Goal: Navigation & Orientation: Find specific page/section

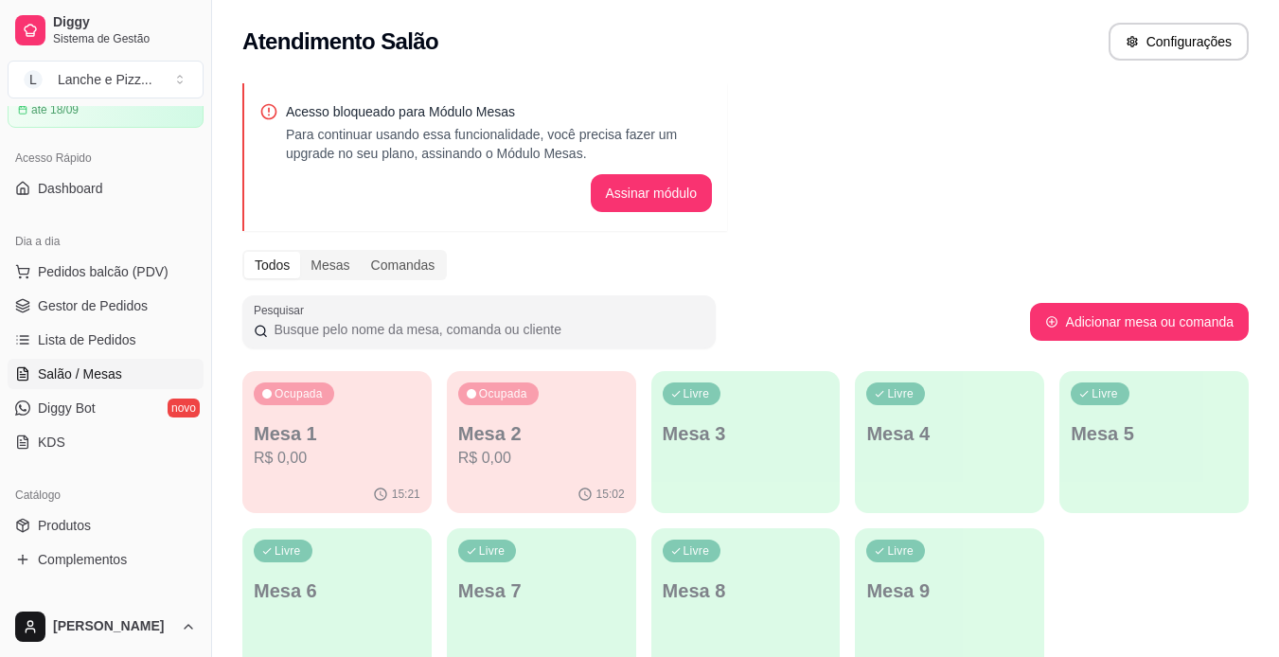
scroll to position [90, 0]
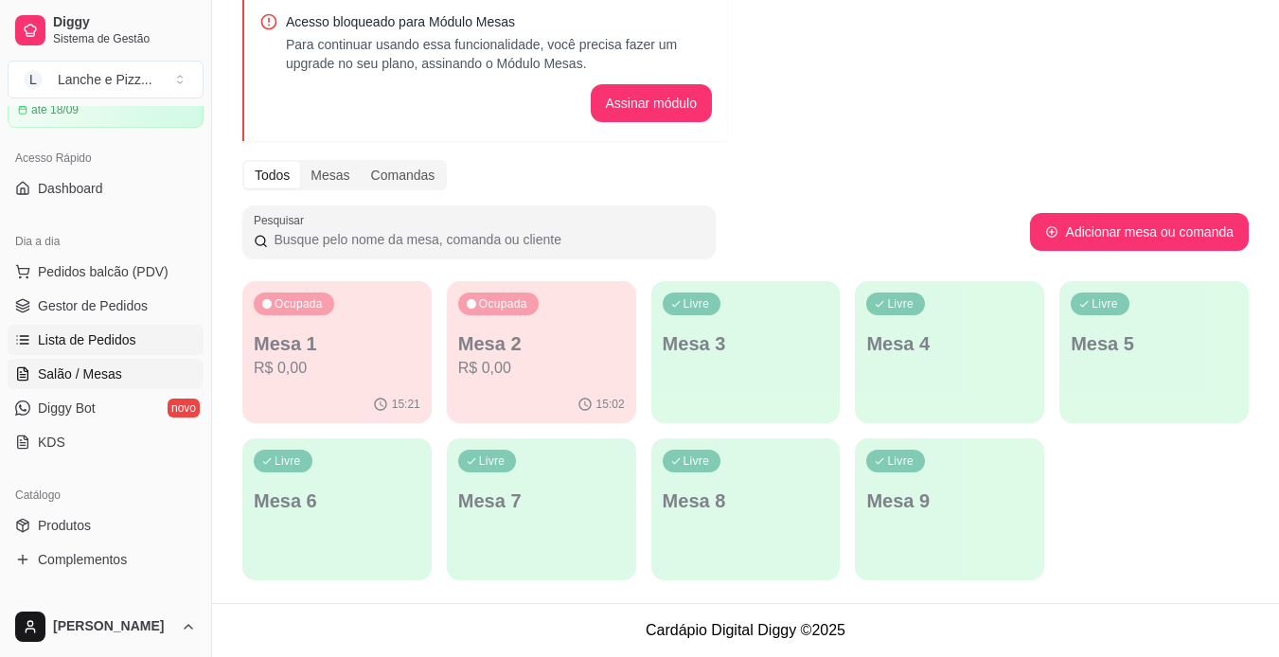
click at [128, 330] on span "Lista de Pedidos" at bounding box center [87, 339] width 98 height 19
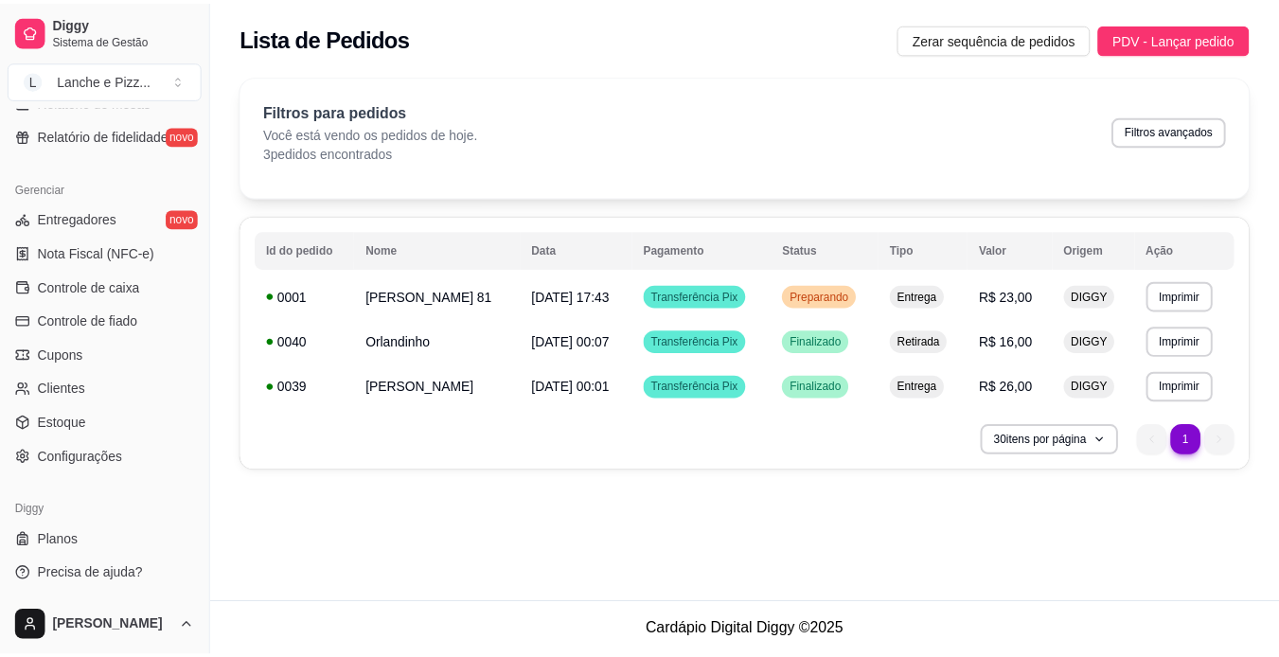
scroll to position [705, 0]
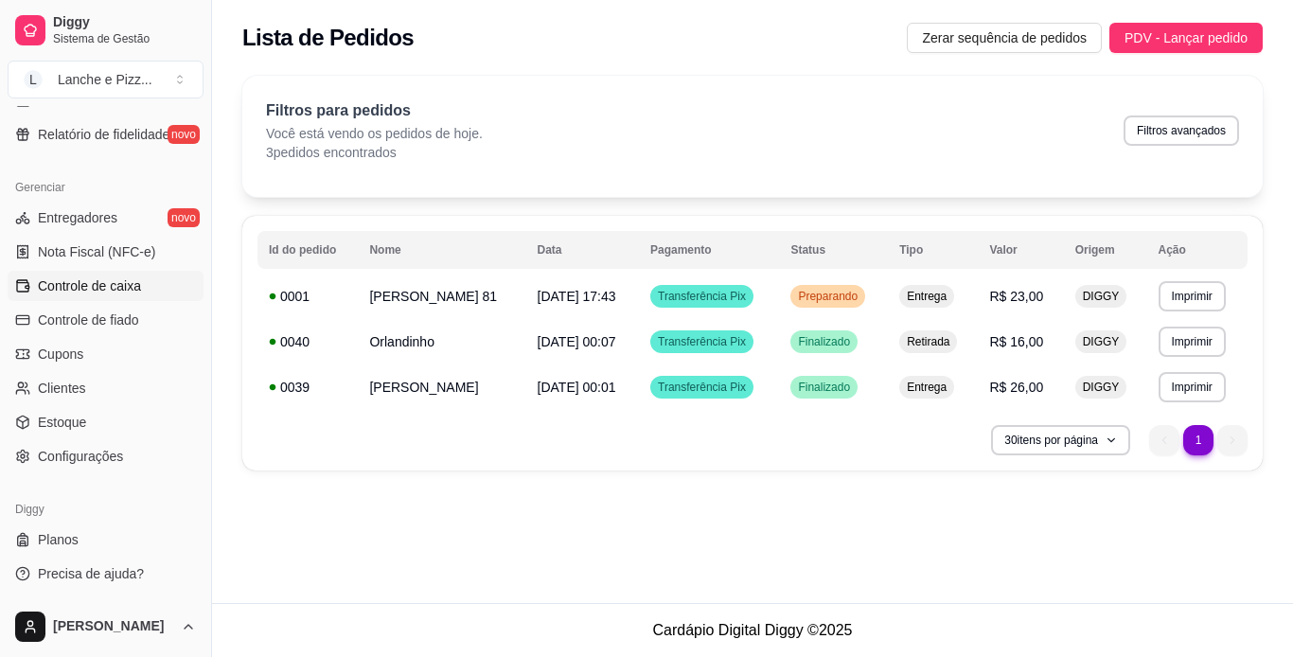
click at [131, 284] on span "Controle de caixa" at bounding box center [89, 285] width 103 height 19
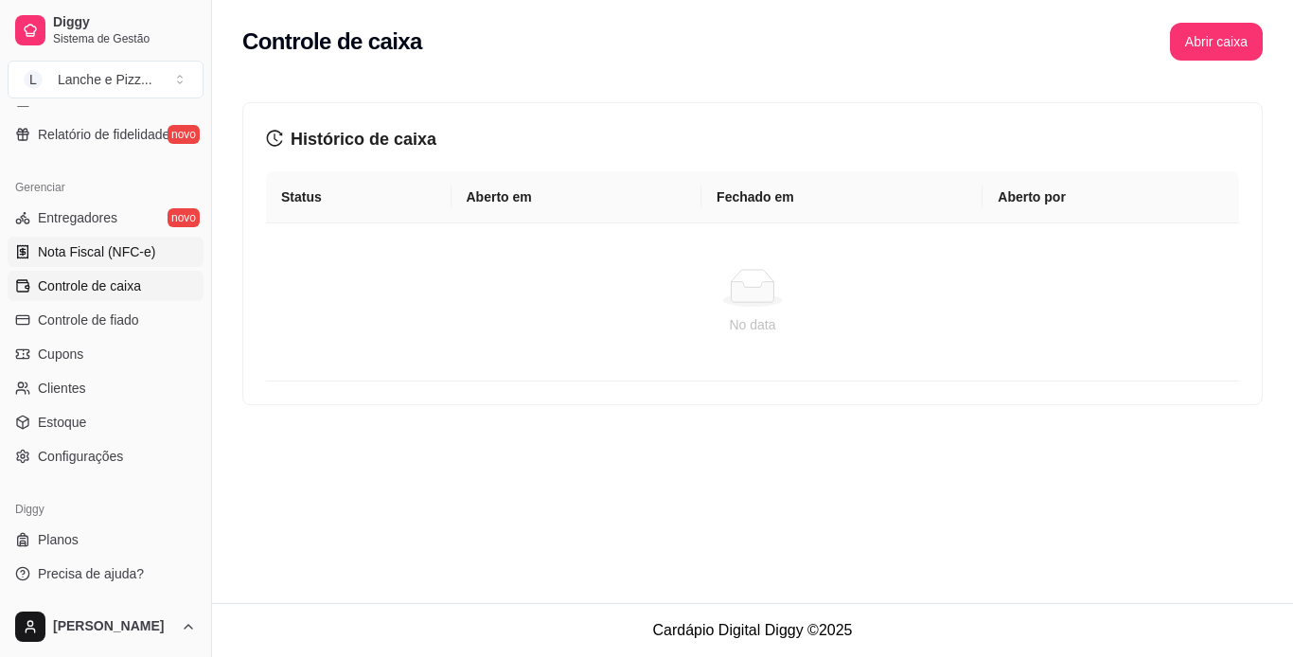
click at [151, 239] on link "Nota Fiscal (NFC-e)" at bounding box center [106, 252] width 196 height 30
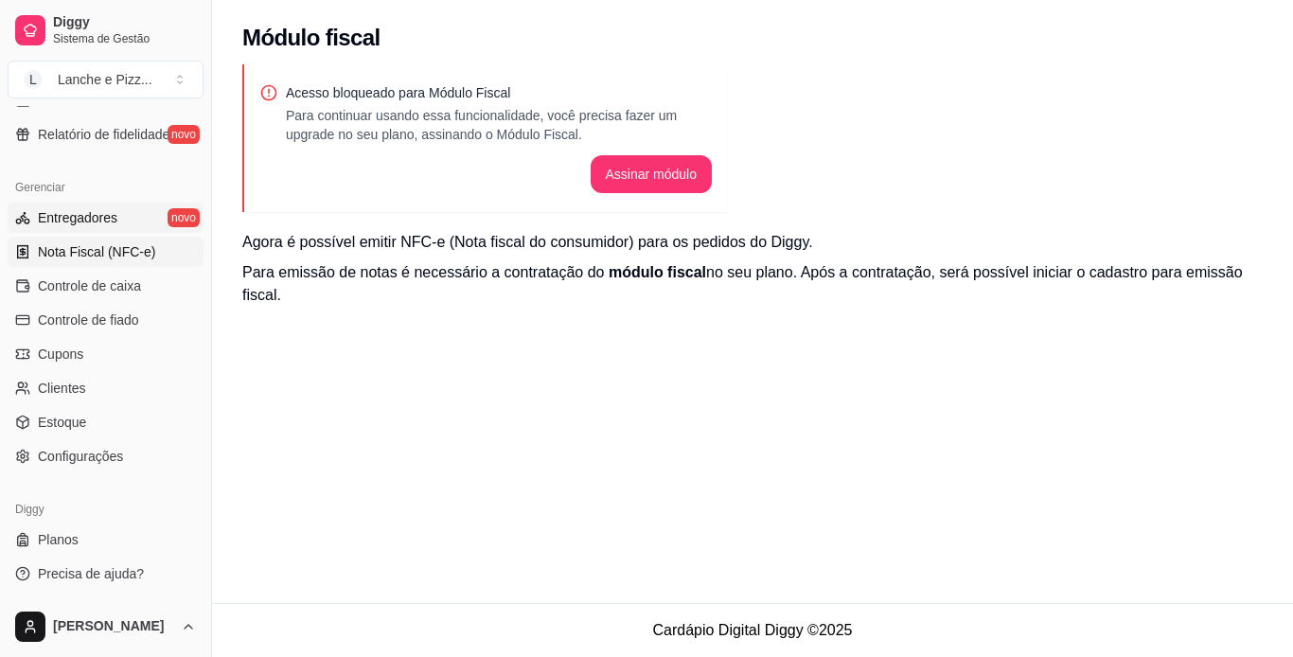
click at [115, 214] on link "Entregadores novo" at bounding box center [106, 218] width 196 height 30
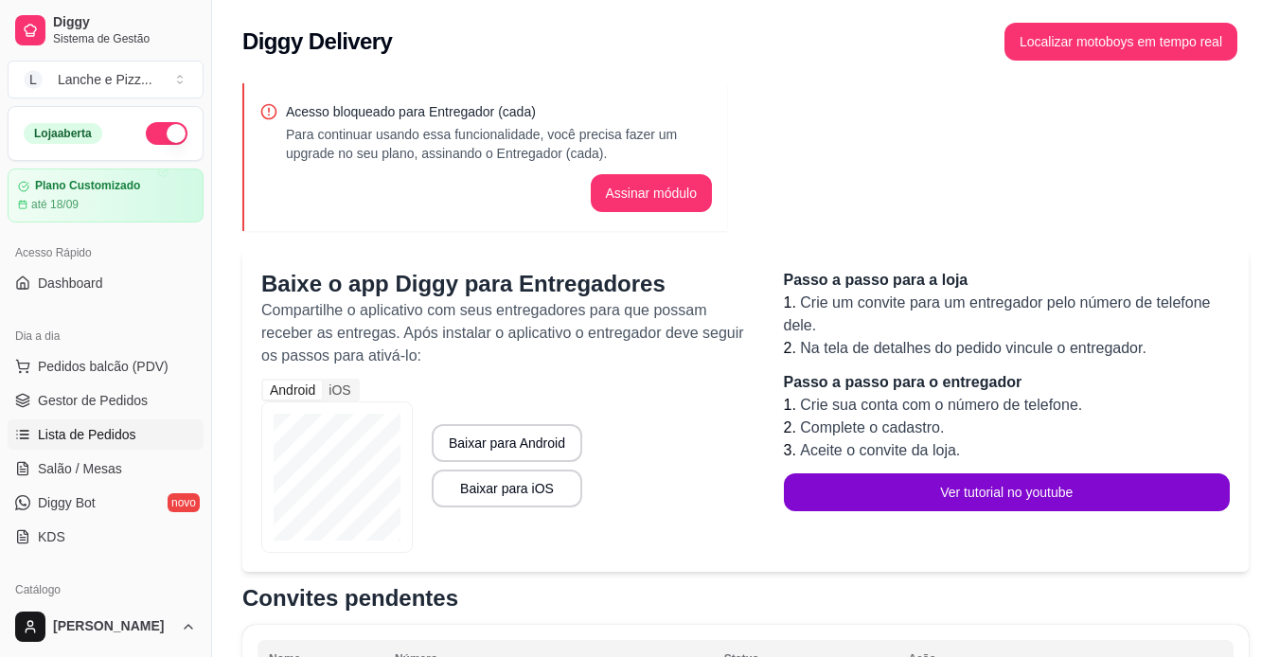
click at [145, 441] on link "Lista de Pedidos" at bounding box center [106, 434] width 196 height 30
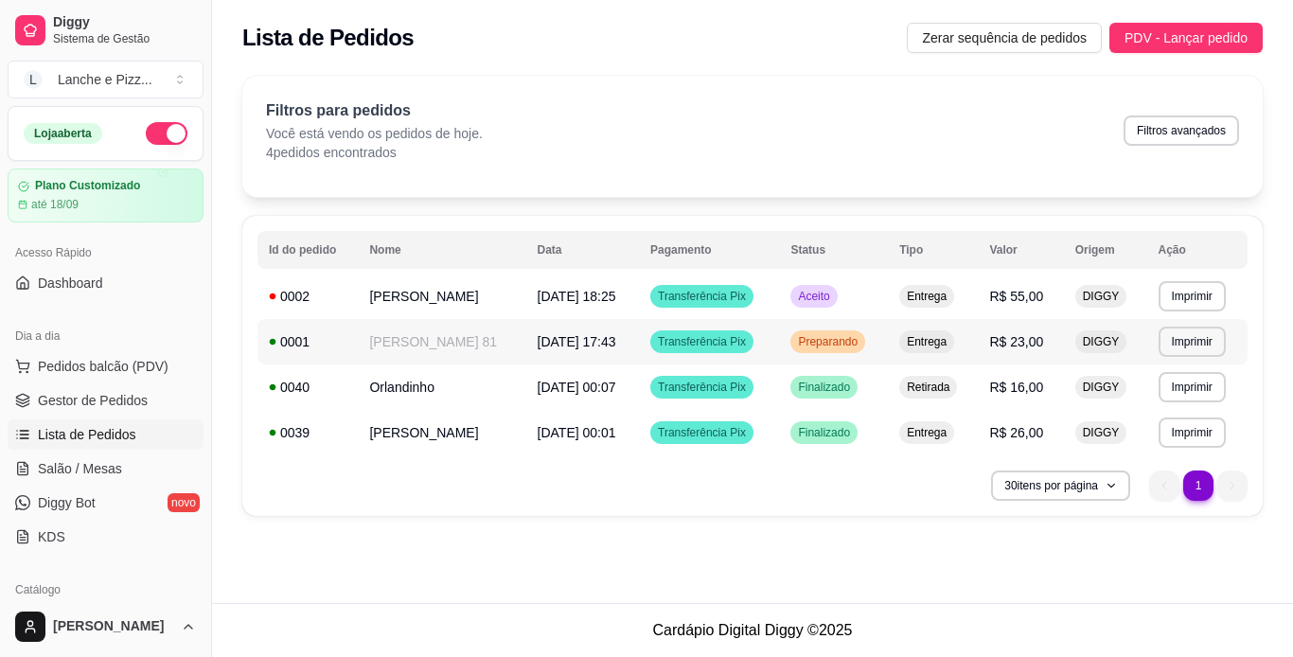
click at [1123, 346] on td "DIGGY" at bounding box center [1105, 341] width 83 height 45
click at [1070, 403] on td "DIGGY" at bounding box center [1105, 386] width 83 height 45
click at [889, 308] on td "Entrega" at bounding box center [933, 296] width 90 height 45
click at [917, 331] on div "Entrega" at bounding box center [926, 341] width 55 height 23
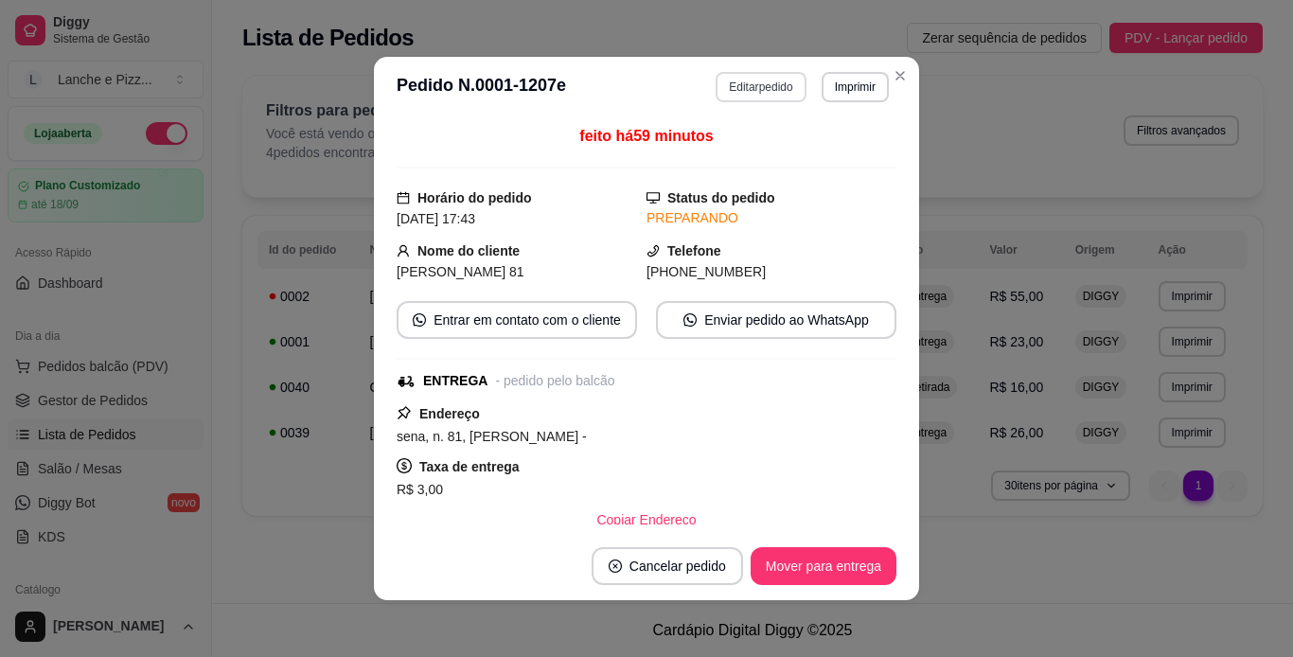
click at [753, 80] on button "Editar pedido" at bounding box center [761, 87] width 90 height 30
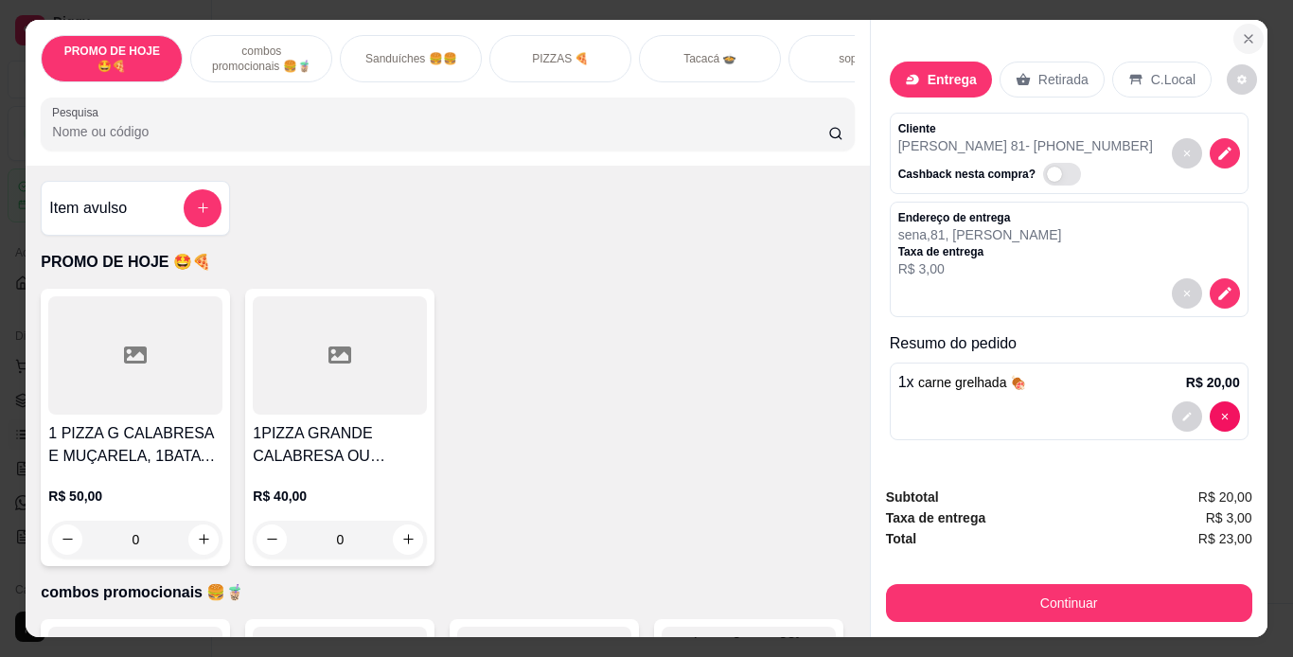
click at [1247, 36] on icon "Close" at bounding box center [1248, 38] width 15 height 15
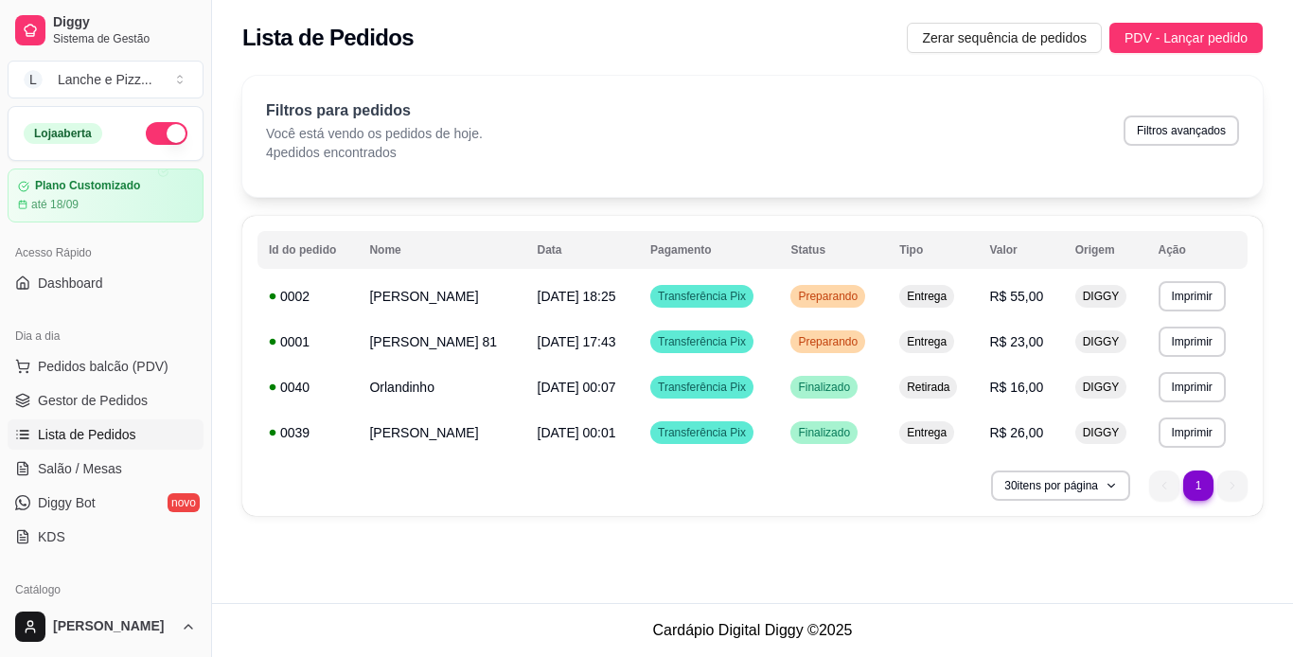
drag, startPoint x: 449, startPoint y: 372, endPoint x: 453, endPoint y: 390, distance: 18.6
drag, startPoint x: 453, startPoint y: 390, endPoint x: 665, endPoint y: 581, distance: 284.8
click at [665, 581] on div "**********" at bounding box center [752, 301] width 1081 height 603
click at [761, 153] on div "Filtros para pedidos Você está vendo os pedidos de hoje. 4 pedidos encontrados …" at bounding box center [752, 130] width 973 height 62
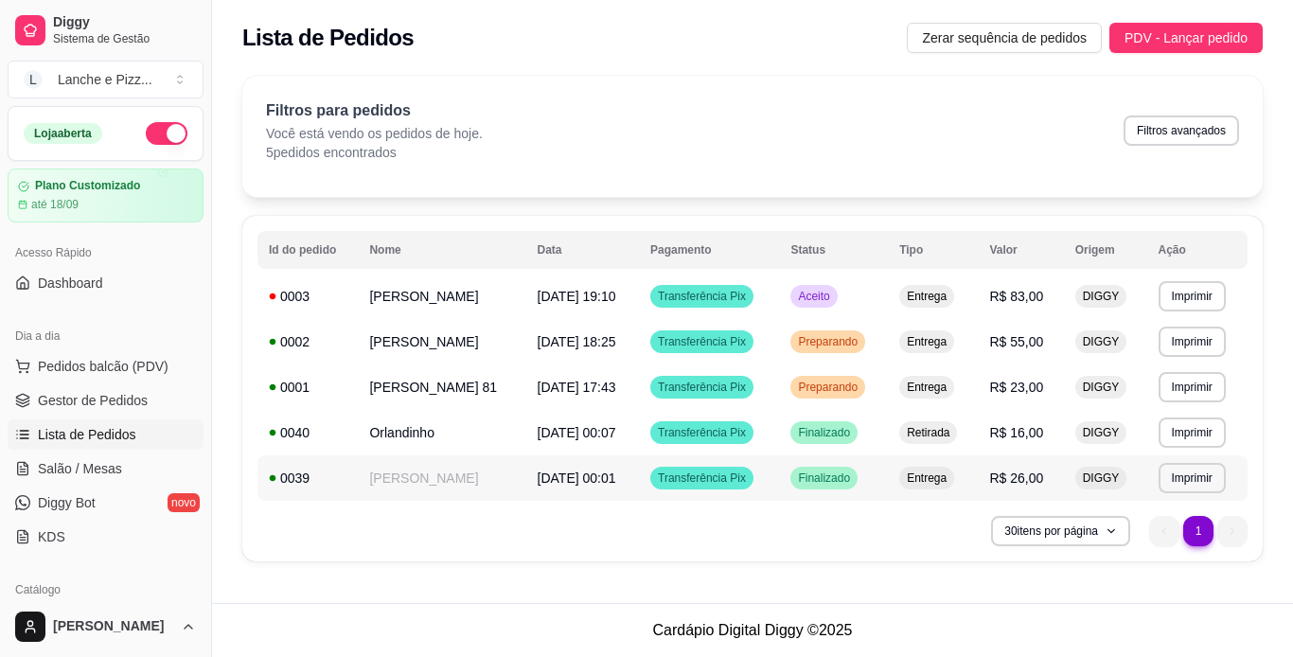
click at [405, 470] on td "[PERSON_NAME]" at bounding box center [442, 477] width 168 height 45
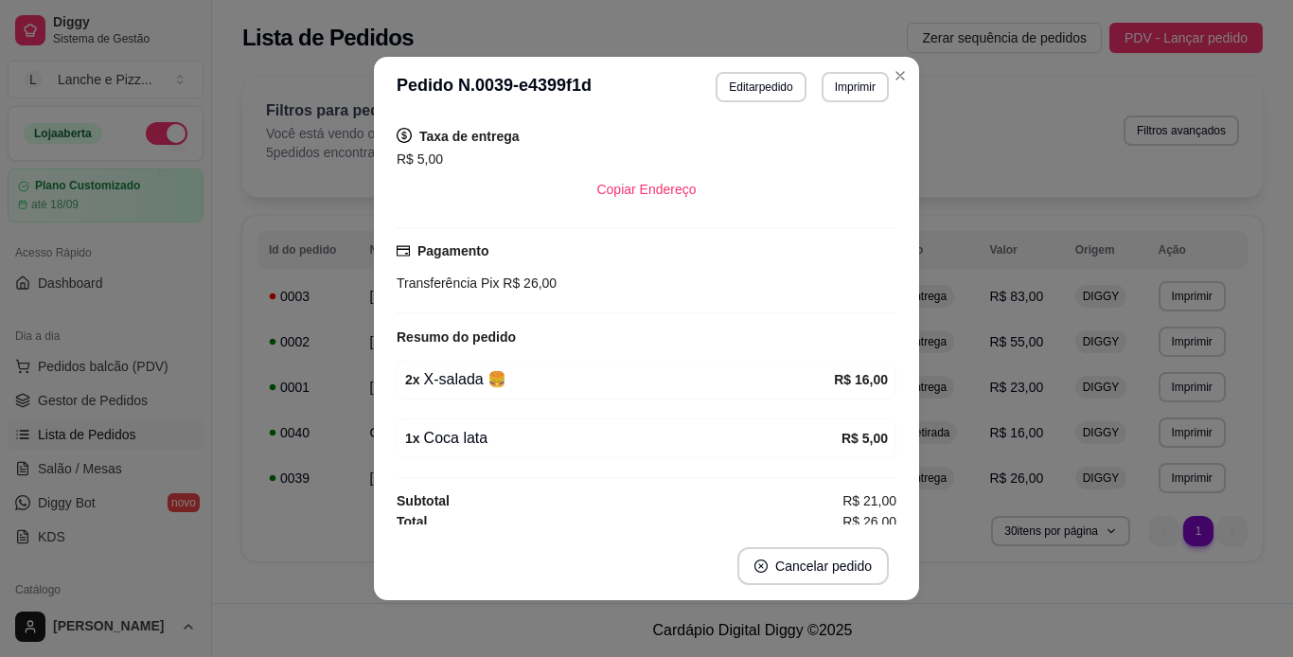
scroll to position [349, 0]
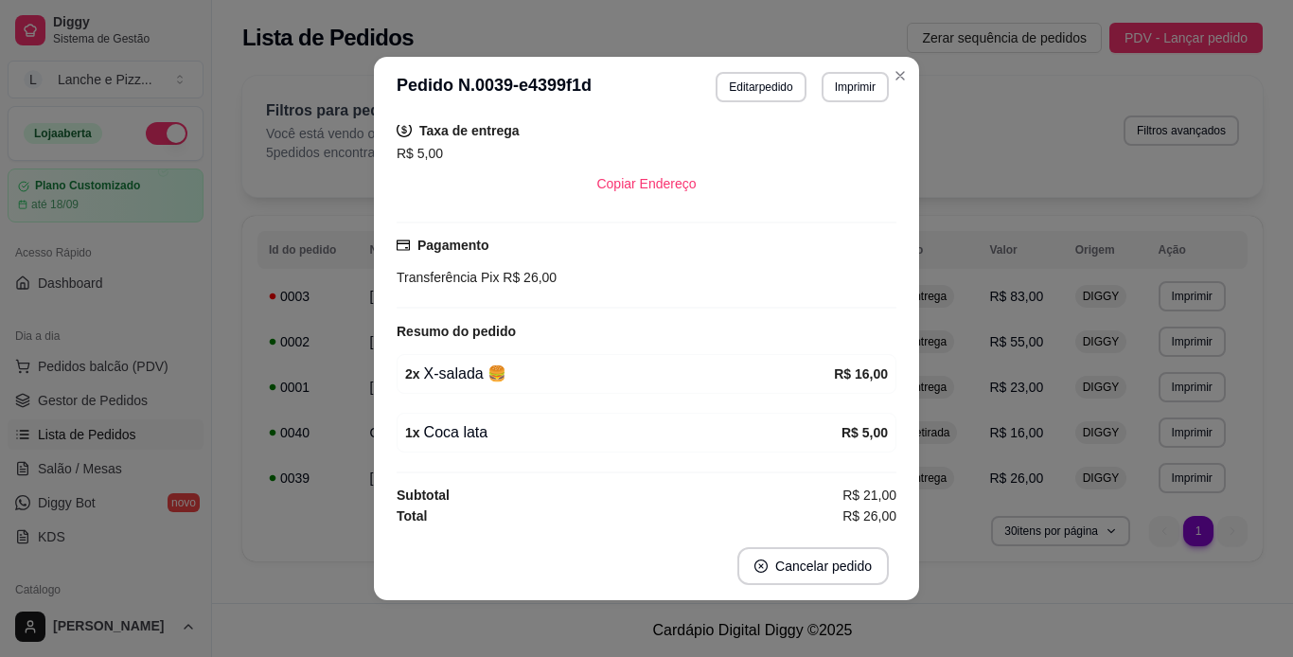
click at [891, 186] on div "Horário do pedido [DATE] 00:01 Status do pedido FINALIZADO Nome do cliente [PER…" at bounding box center [646, 324] width 545 height 415
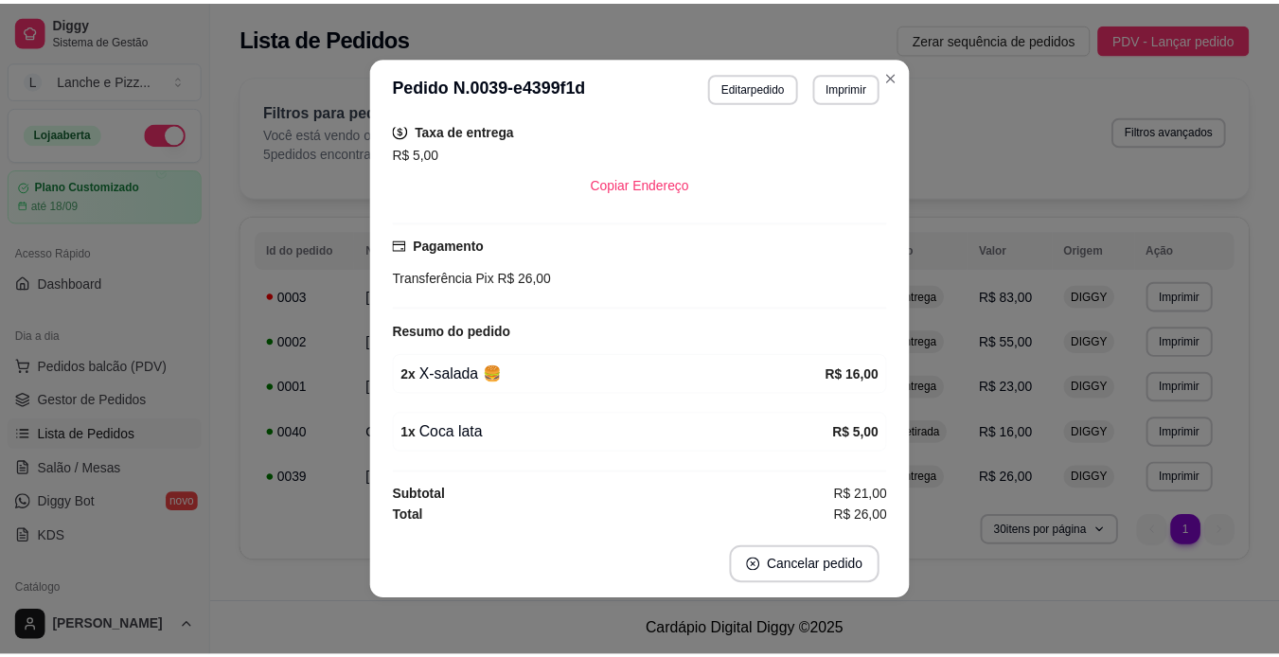
scroll to position [0, 0]
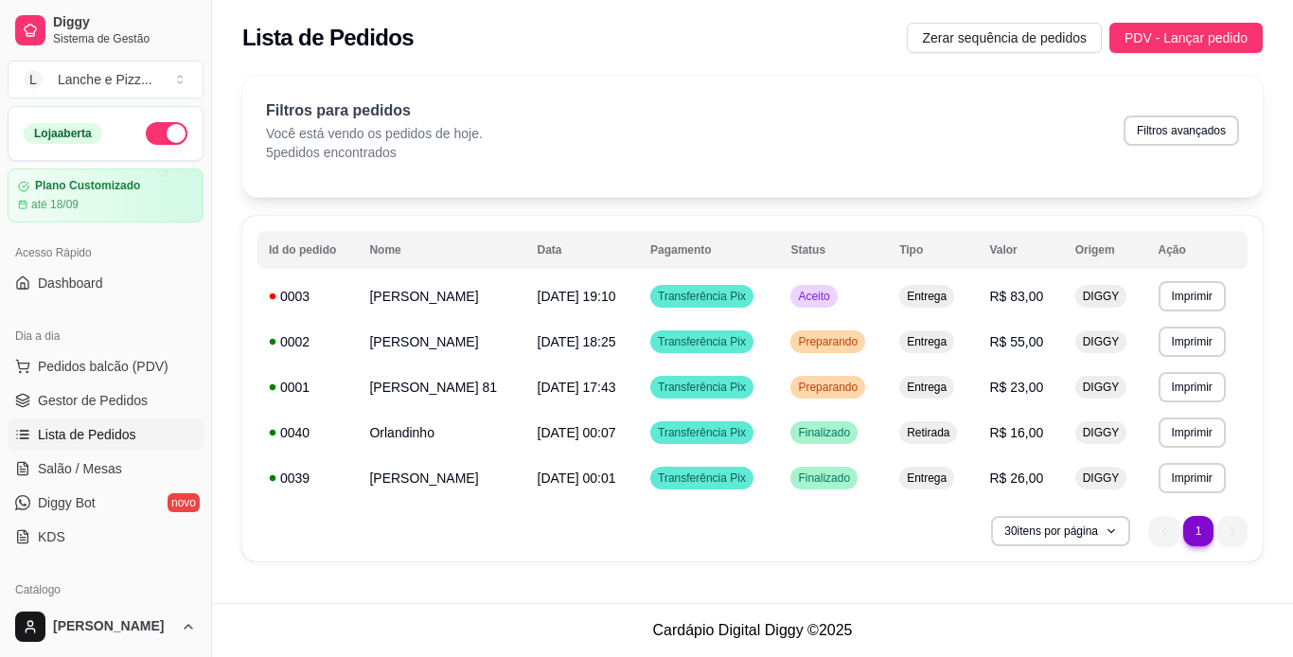
click at [483, 46] on div "Lista de Pedidos Zerar sequência de pedidos PDV - Lançar pedido" at bounding box center [752, 38] width 1020 height 30
click at [487, 43] on div "Lista de Pedidos Zerar sequência de pedidos PDV - Lançar pedido" at bounding box center [752, 38] width 1020 height 30
click at [492, 42] on div "Lista de Pedidos Zerar sequência de pedidos PDV - Lançar pedido" at bounding box center [752, 38] width 1020 height 30
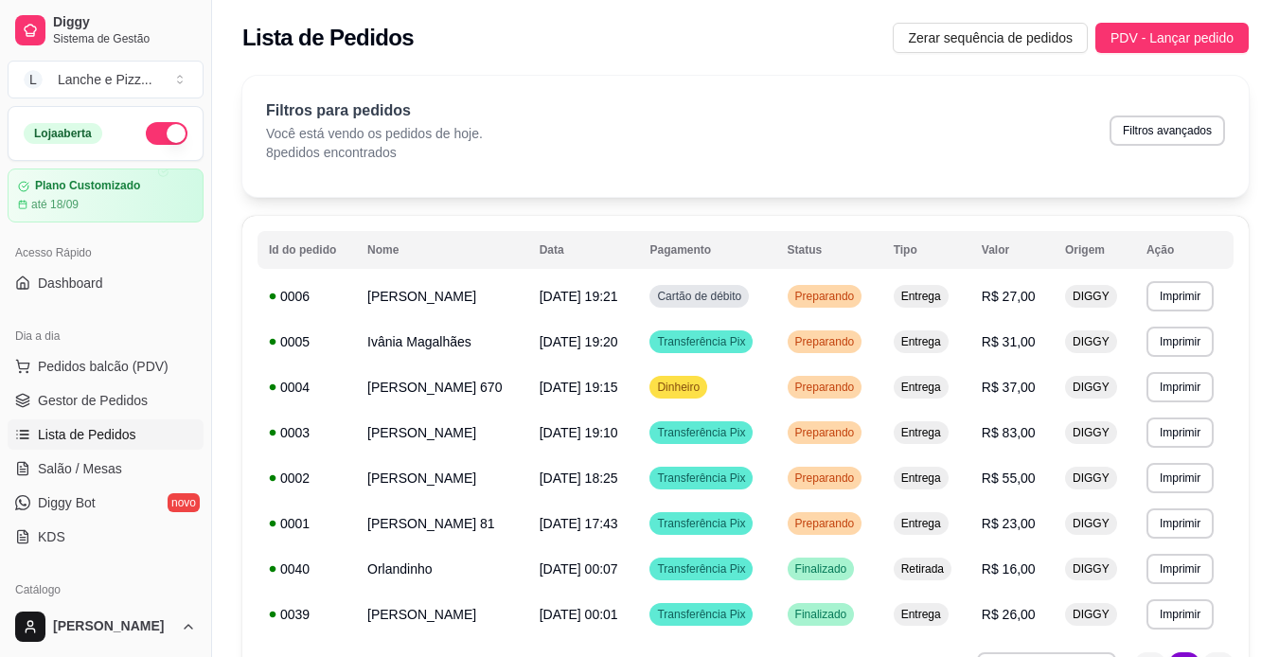
click at [539, 257] on th "Data" at bounding box center [583, 250] width 111 height 38
click at [533, 250] on th "Data" at bounding box center [583, 250] width 111 height 38
click at [533, 249] on th "Data" at bounding box center [583, 250] width 111 height 38
click at [639, 277] on td "[DATE] 19:21" at bounding box center [583, 296] width 111 height 45
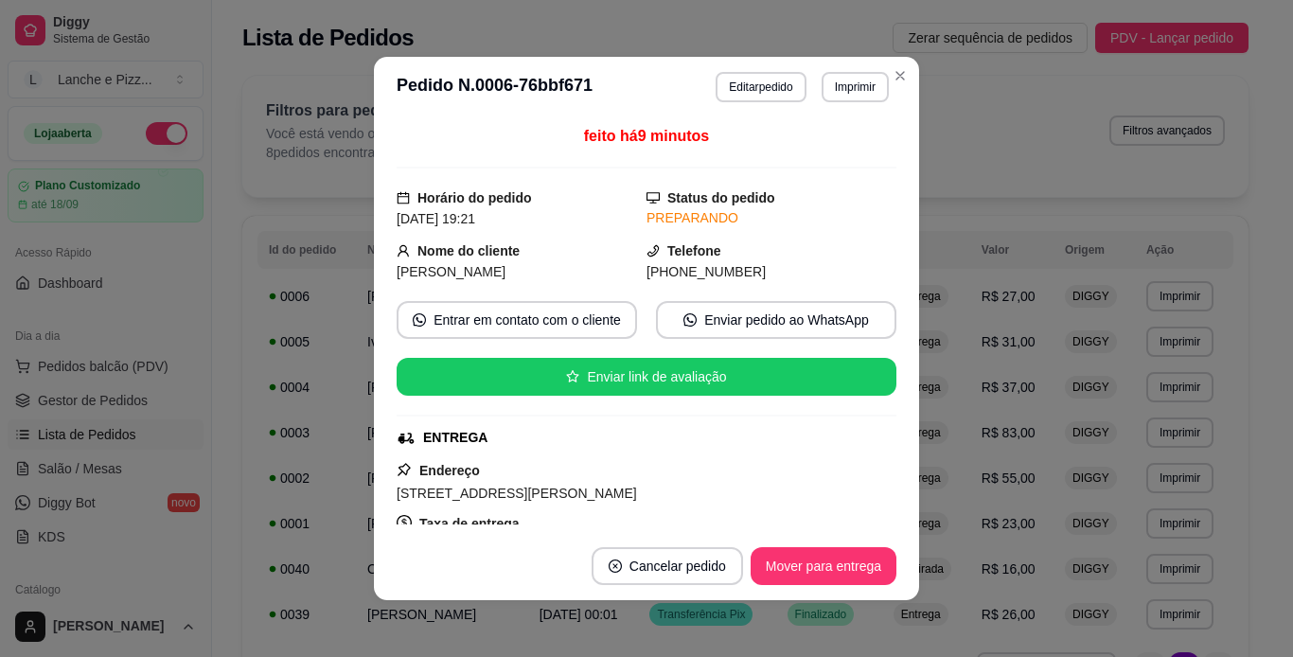
click at [656, 277] on span "[PHONE_NUMBER]" at bounding box center [706, 271] width 119 height 15
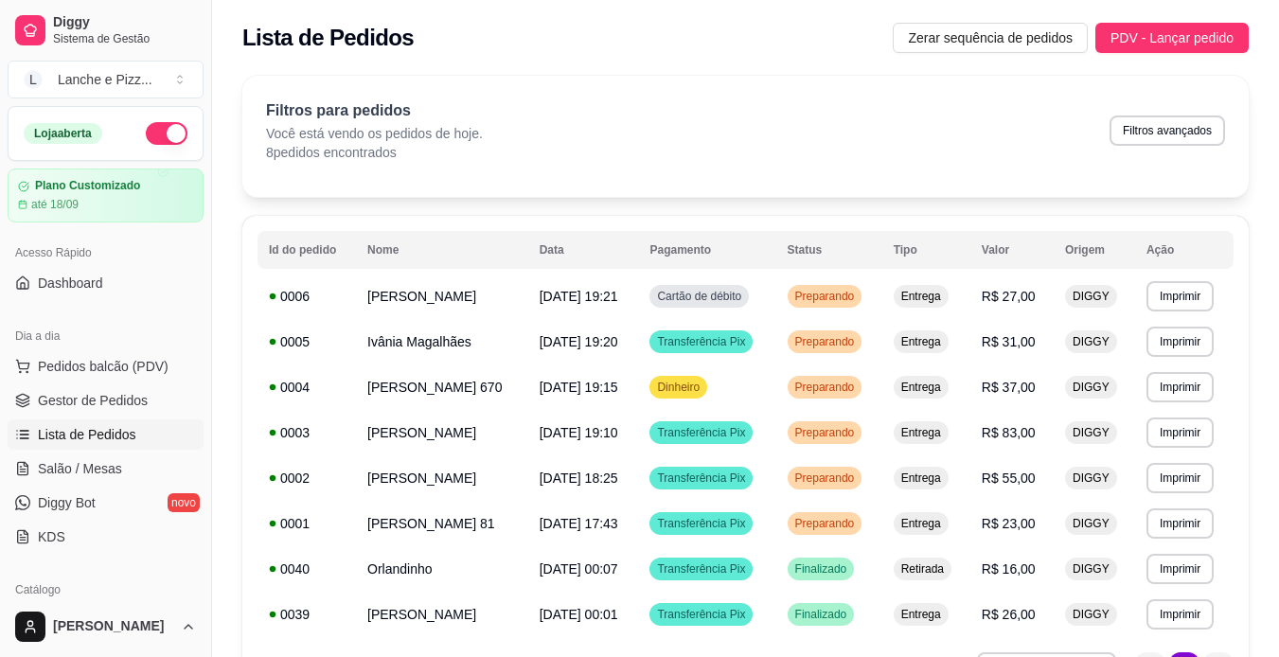
click at [903, 72] on div "**********" at bounding box center [745, 392] width 1067 height 656
click at [609, 66] on div "**********" at bounding box center [745, 392] width 1067 height 656
click at [606, 105] on div "Filtros para pedidos Você está vendo os pedidos de hoje. 8 pedidos encontrados …" at bounding box center [745, 136] width 1006 height 121
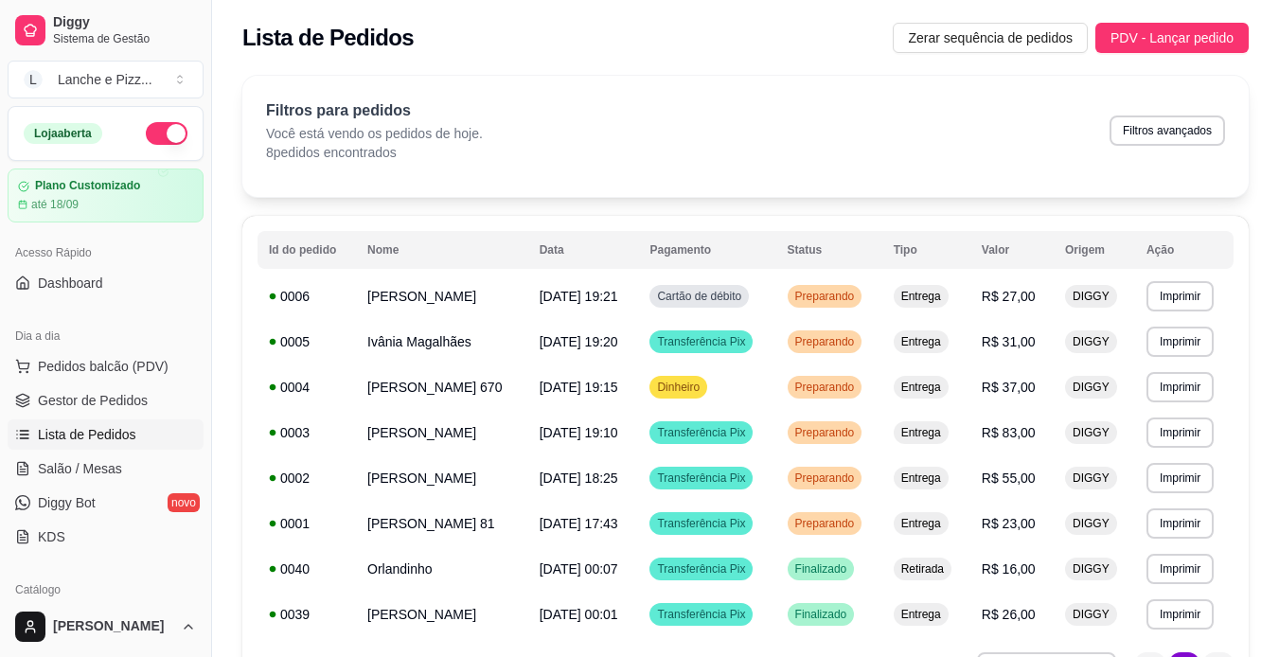
click at [604, 113] on div "Filtros para pedidos Você está vendo os pedidos de hoje. 8 pedidos encontrados …" at bounding box center [745, 130] width 959 height 62
drag, startPoint x: 944, startPoint y: 89, endPoint x: 924, endPoint y: 108, distance: 27.5
click at [938, 93] on div "Filtros para pedidos Você está vendo os pedidos de hoje. 8 pedidos encontrados …" at bounding box center [745, 136] width 1006 height 121
drag, startPoint x: 868, startPoint y: 121, endPoint x: 861, endPoint y: 134, distance: 14.8
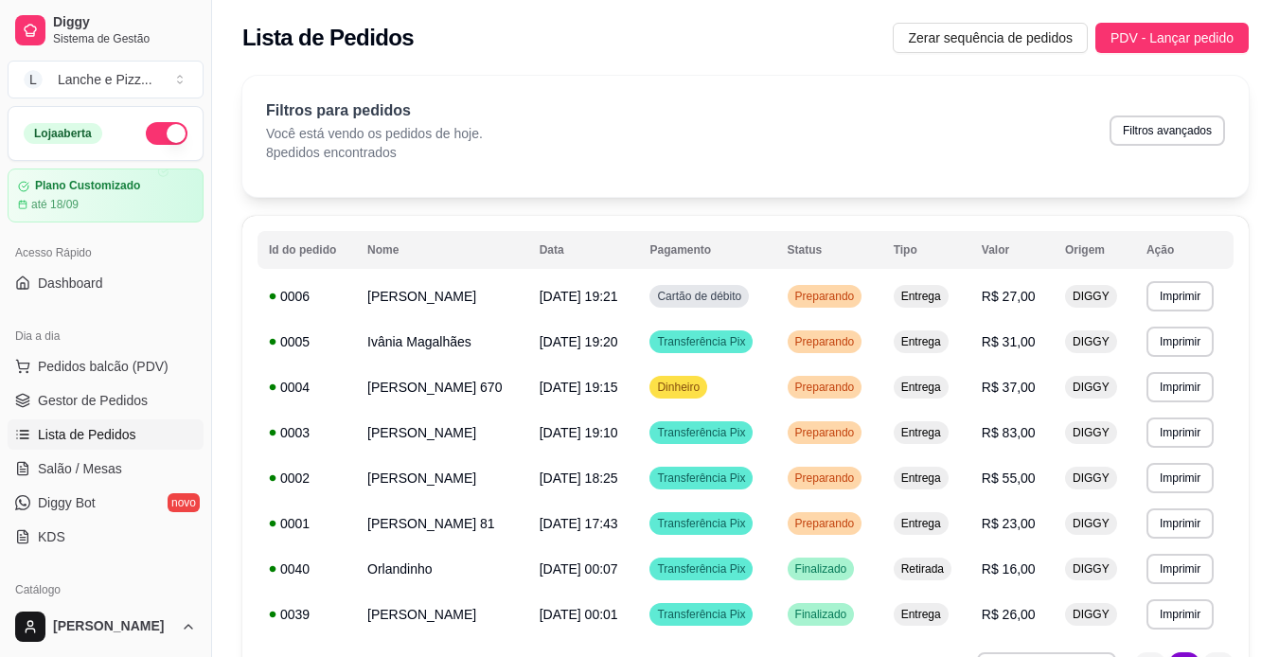
click at [861, 134] on div "Filtros para pedidos Você está vendo os pedidos de hoje. 8 pedidos encontrados …" at bounding box center [745, 130] width 959 height 62
click at [823, 139] on div "Filtros para pedidos Você está vendo os pedidos de hoje. 8 pedidos encontrados …" at bounding box center [745, 130] width 959 height 62
click at [824, 139] on div "Filtros para pedidos Você está vendo os pedidos de hoje. 8 pedidos encontrados …" at bounding box center [745, 130] width 959 height 62
click at [824, 128] on div "Filtros para pedidos Você está vendo os pedidos de hoje. 8 pedidos encontrados …" at bounding box center [745, 130] width 959 height 62
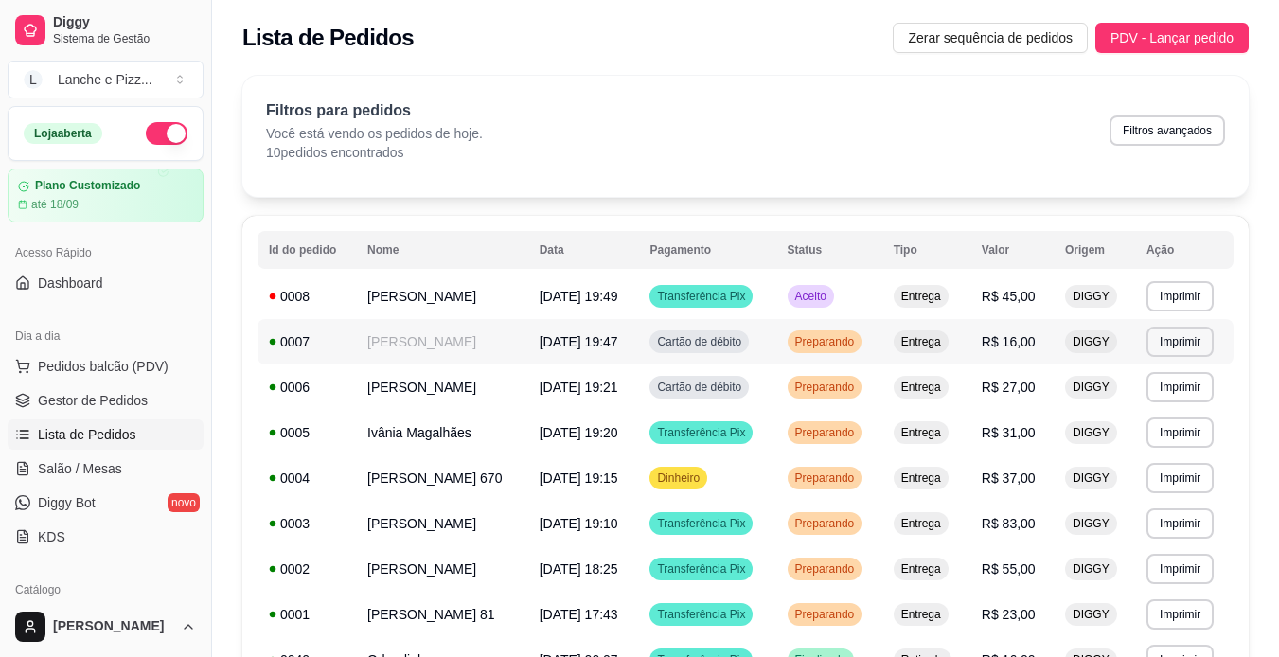
click at [1072, 358] on td "DIGGY" at bounding box center [1094, 341] width 81 height 45
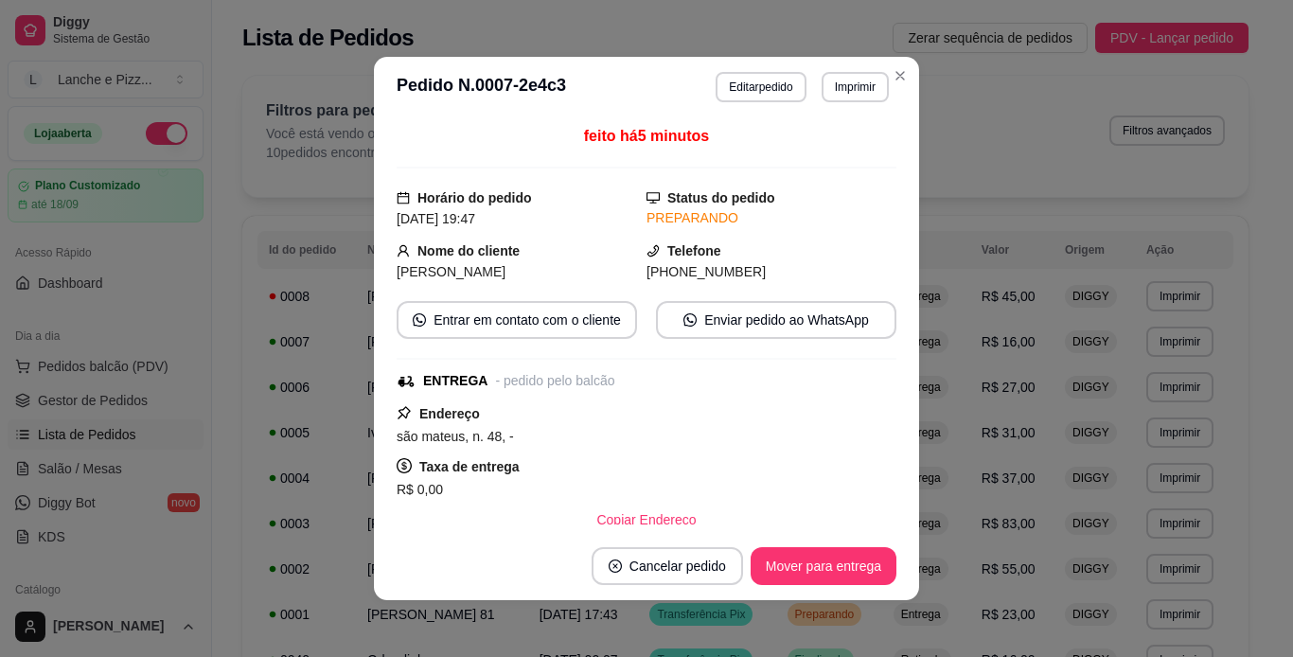
click at [492, 431] on span "são mateus, n. 48, -" at bounding box center [455, 436] width 117 height 15
click at [485, 444] on span "são mateus, n. 48, -" at bounding box center [455, 436] width 117 height 15
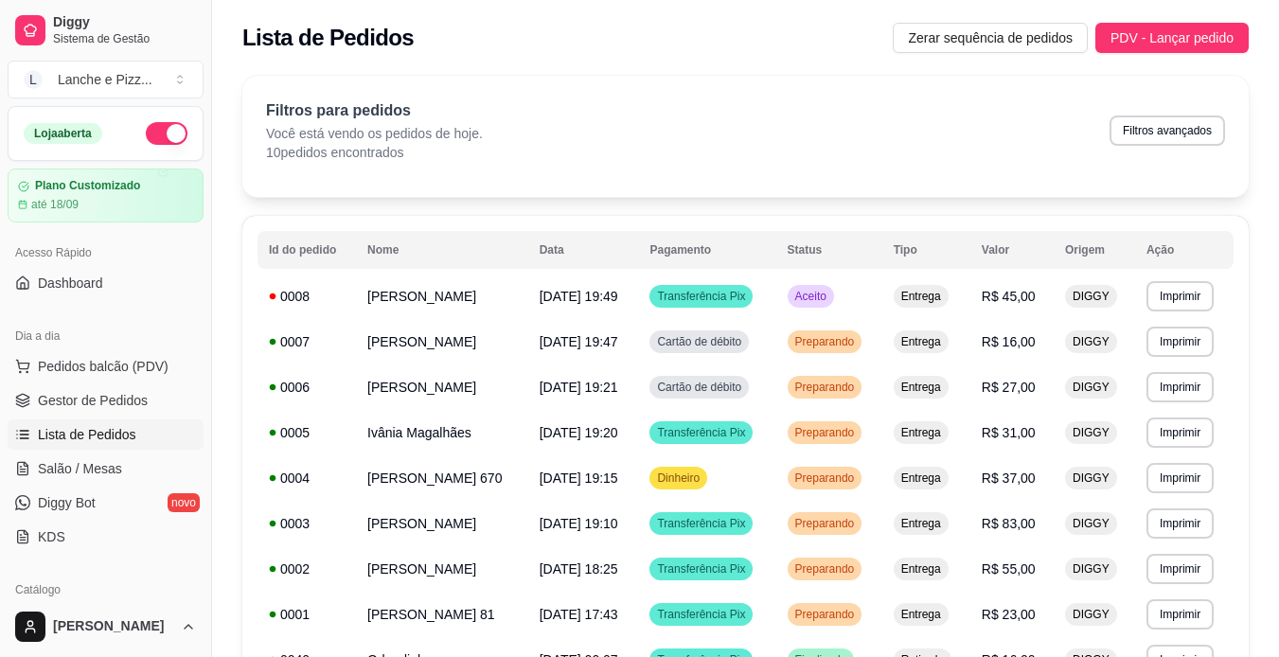
drag, startPoint x: 890, startPoint y: 66, endPoint x: 920, endPoint y: 92, distance: 39.6
click at [917, 89] on div "**********" at bounding box center [745, 437] width 1067 height 747
click at [997, 84] on div "Filtros para pedidos Você está vendo os pedidos de hoje. 10 pedidos encontrados…" at bounding box center [745, 136] width 1006 height 121
drag, startPoint x: 727, startPoint y: 103, endPoint x: 736, endPoint y: 92, distance: 14.8
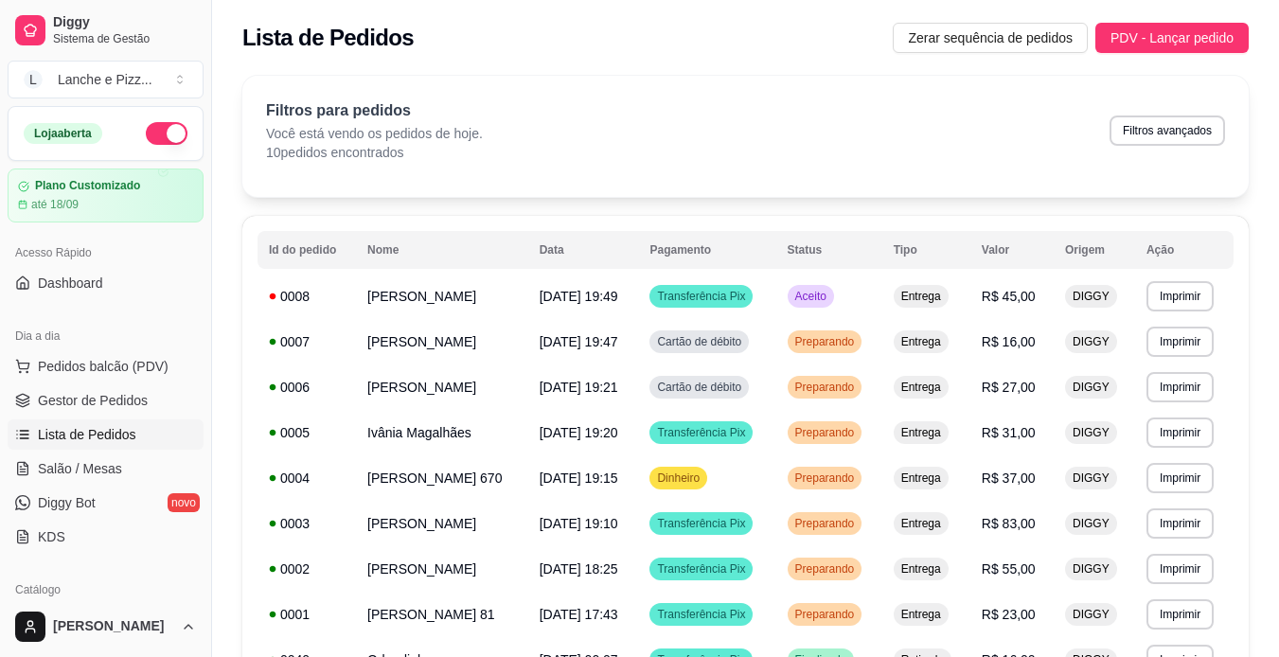
click at [728, 104] on div "Filtros para pedidos Você está vendo os pedidos de hoje. 10 pedidos encontrados…" at bounding box center [745, 130] width 959 height 62
click at [736, 91] on div "Filtros para pedidos Você está vendo os pedidos de hoje. 10 pedidos encontrados…" at bounding box center [745, 136] width 1006 height 121
click at [739, 92] on div "Filtros para pedidos Você está vendo os pedidos de hoje. 10 pedidos encontrados…" at bounding box center [745, 136] width 1006 height 121
click at [741, 91] on div "Filtros para pedidos Você está vendo os pedidos de hoje. 10 pedidos encontrados…" at bounding box center [745, 136] width 1006 height 121
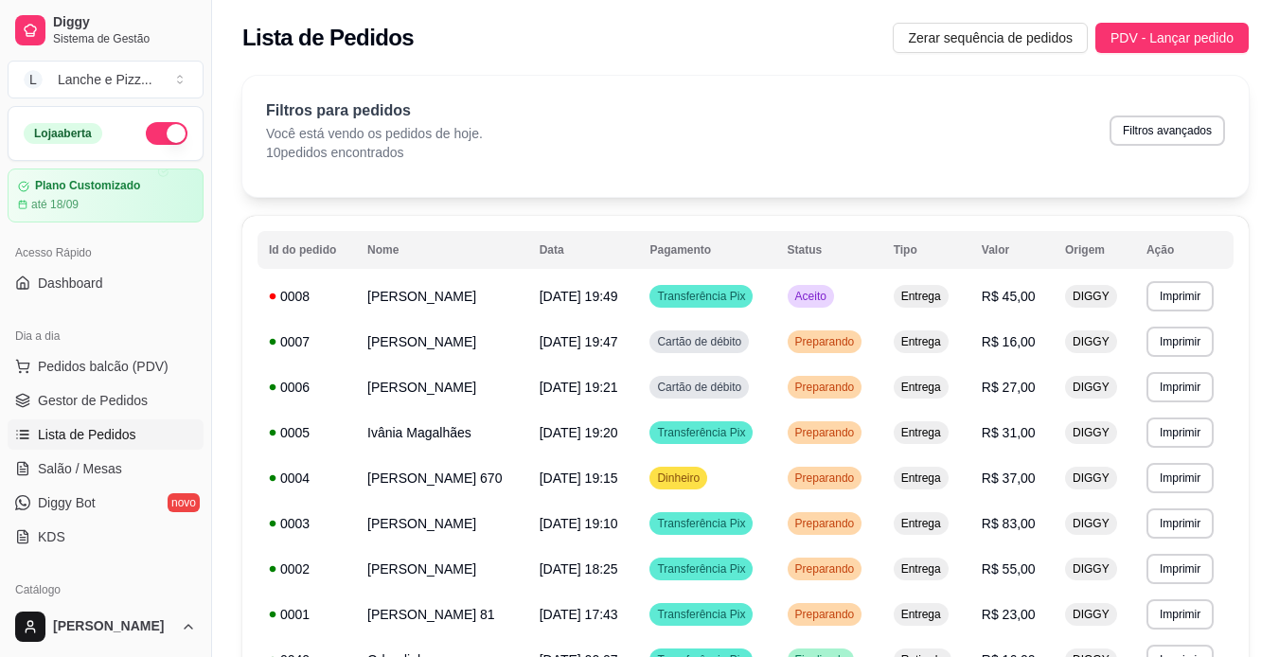
click at [741, 91] on div "Filtros para pedidos Você está vendo os pedidos de hoje. 10 pedidos encontrados…" at bounding box center [745, 136] width 1006 height 121
click at [731, 147] on div "Filtros para pedidos Você está vendo os pedidos de hoje. 10 pedidos encontrados…" at bounding box center [745, 130] width 959 height 62
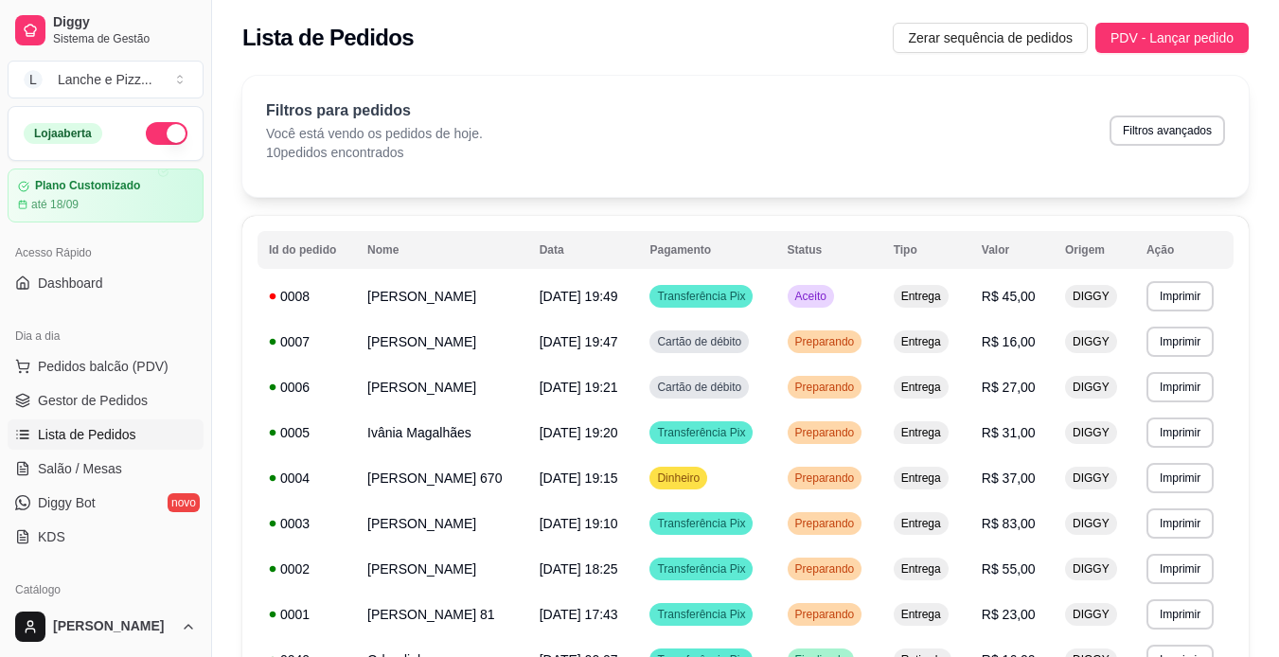
click at [735, 146] on div "Filtros para pedidos Você está vendo os pedidos de hoje. 10 pedidos encontrados…" at bounding box center [745, 130] width 959 height 62
click at [736, 147] on div "Filtros para pedidos Você está vendo os pedidos de hoje. 10 pedidos encontrados…" at bounding box center [745, 130] width 959 height 62
click at [736, 175] on div "Filtros para pedidos Você está vendo os pedidos de hoje. 10 pedidos encontrados…" at bounding box center [745, 136] width 1006 height 121
click at [632, 68] on div "**********" at bounding box center [745, 437] width 1067 height 747
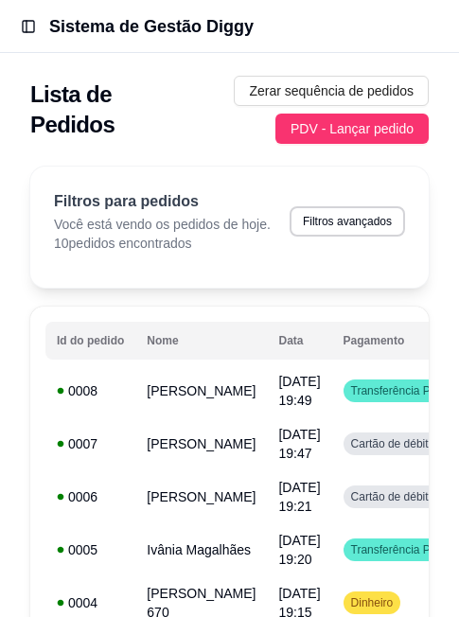
click at [191, 51] on header "Toggle Sidebar Sistema de Gestão Diggy" at bounding box center [229, 26] width 459 height 53
click at [235, 103] on div "Zerar sequência de pedidos PDV - Lançar pedido" at bounding box center [299, 110] width 258 height 68
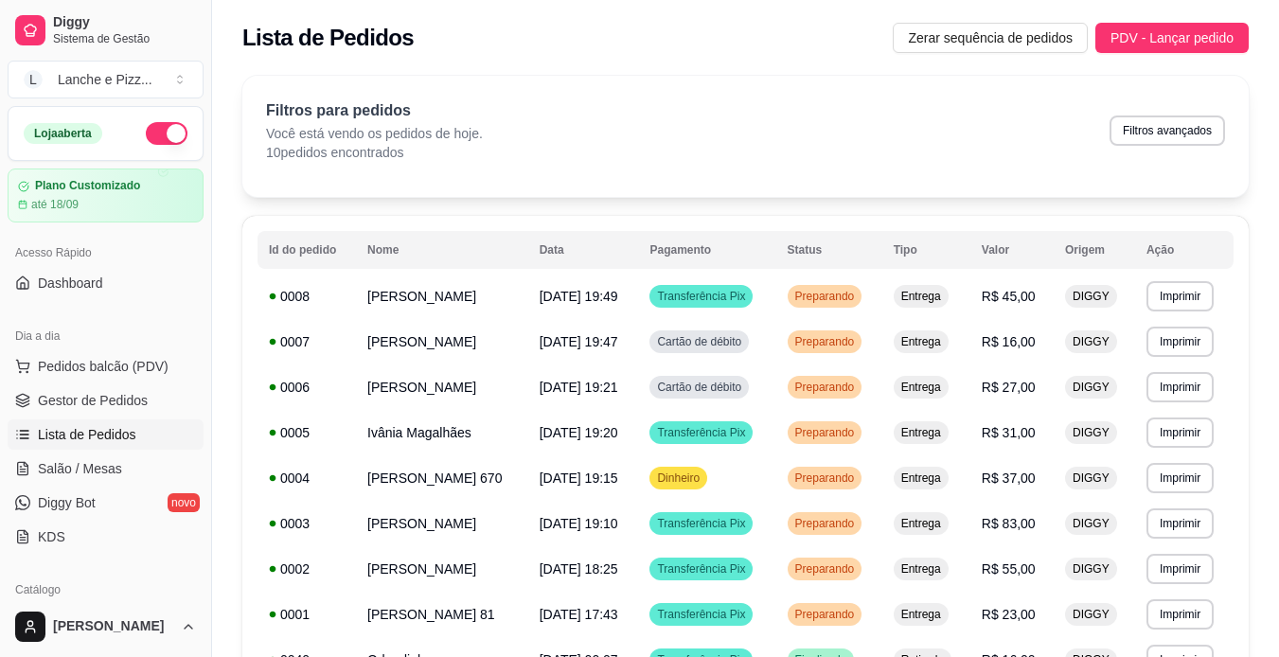
scroll to position [429, 0]
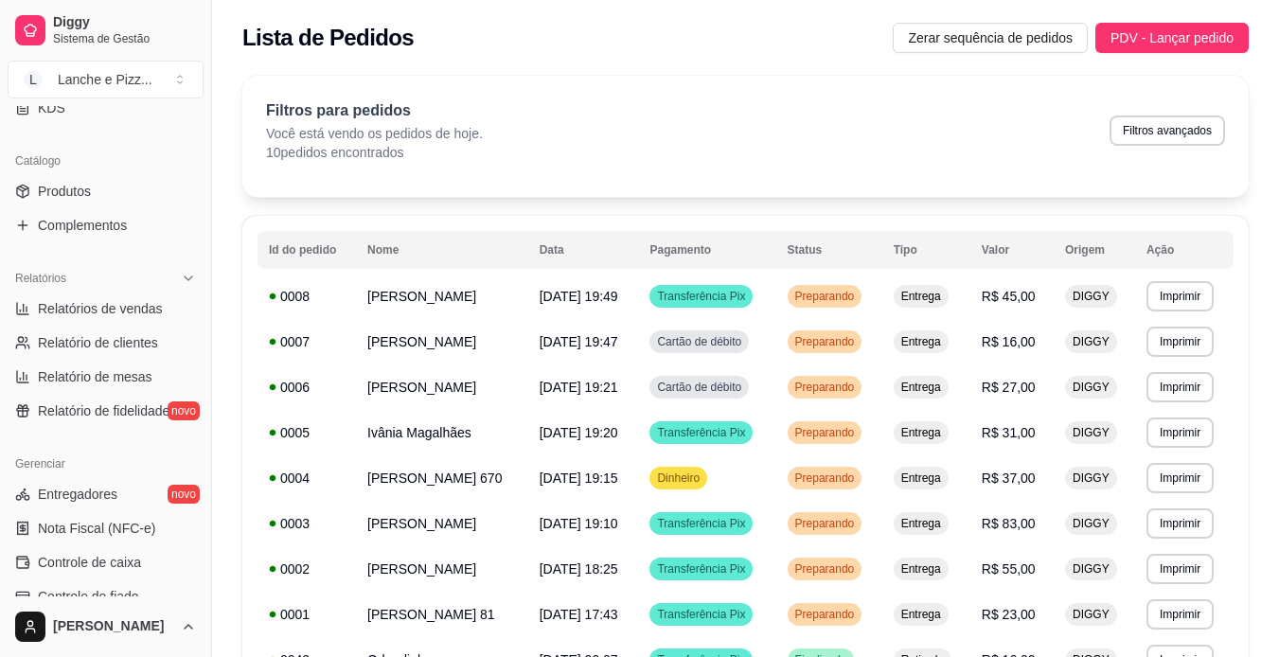
click at [193, 528] on div "Gerenciar Entregadores novo Nota Fiscal (NFC-e) Controle de caixa Controle de f…" at bounding box center [105, 598] width 211 height 314
click at [214, 522] on button "Toggle Sidebar" at bounding box center [211, 328] width 15 height 657
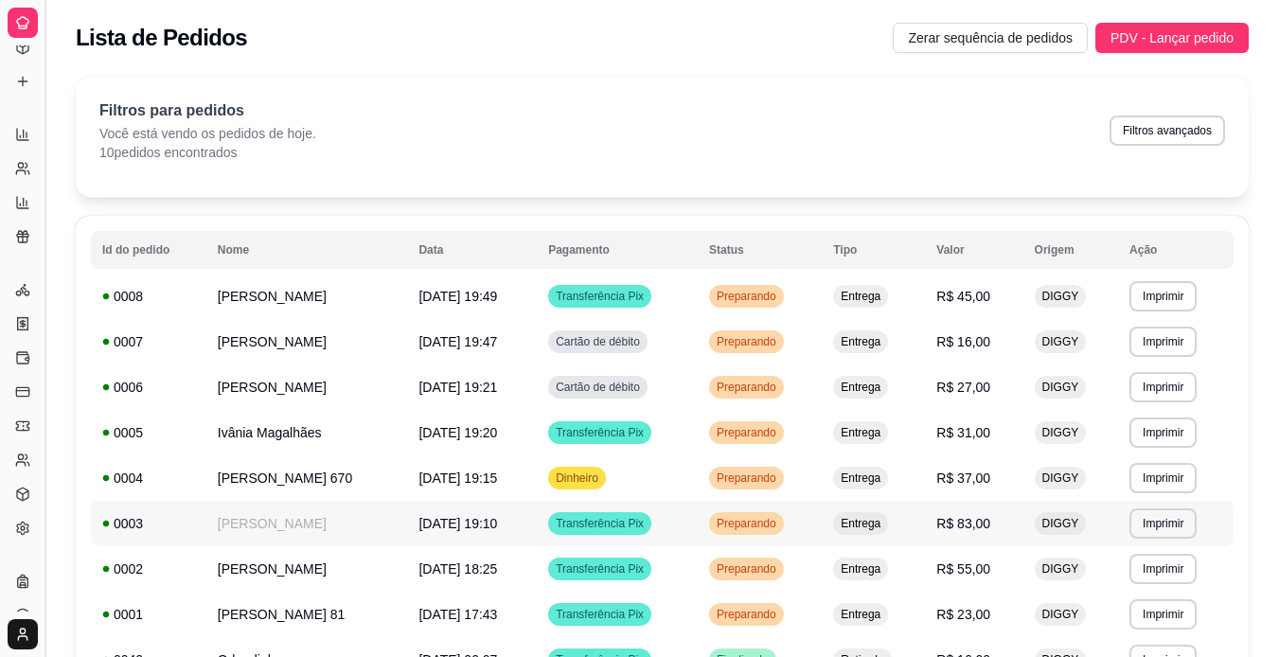
scroll to position [285, 0]
click at [55, 332] on div "**********" at bounding box center [661, 437] width 1233 height 747
click at [40, 345] on button "Toggle Sidebar" at bounding box center [44, 328] width 15 height 657
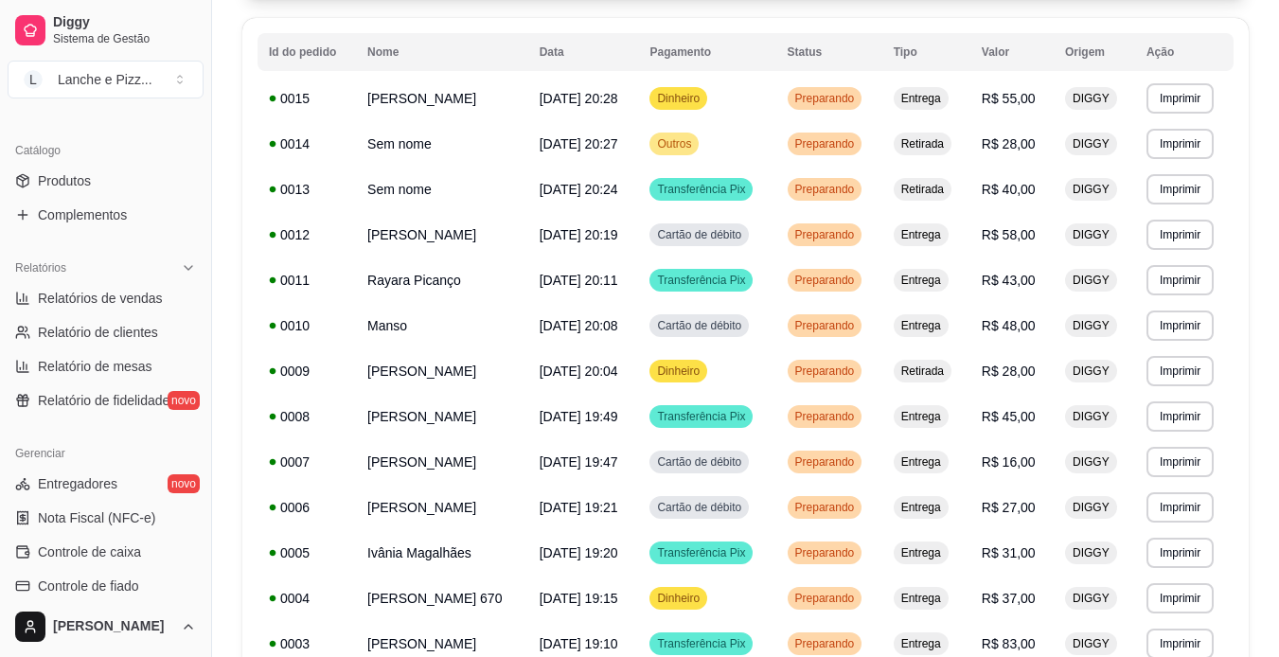
scroll to position [0, 0]
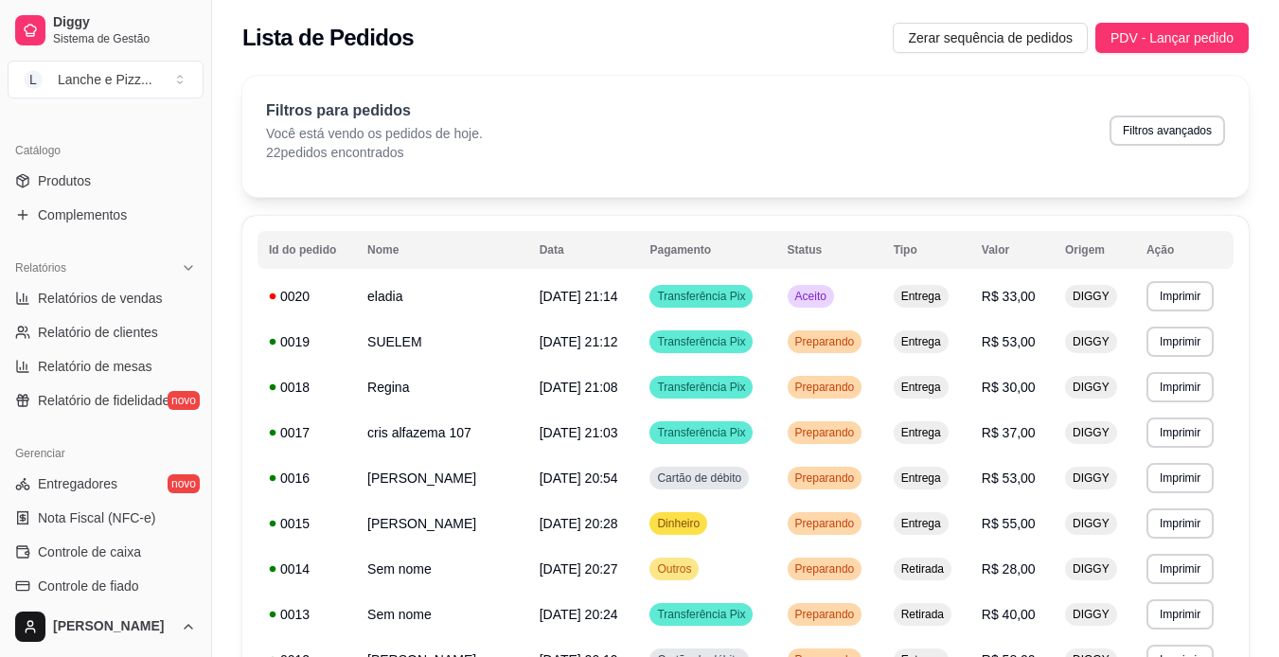
drag, startPoint x: 415, startPoint y: 26, endPoint x: 432, endPoint y: 21, distance: 17.7
click at [1020, 291] on span "R$ 33,00" at bounding box center [1009, 296] width 54 height 15
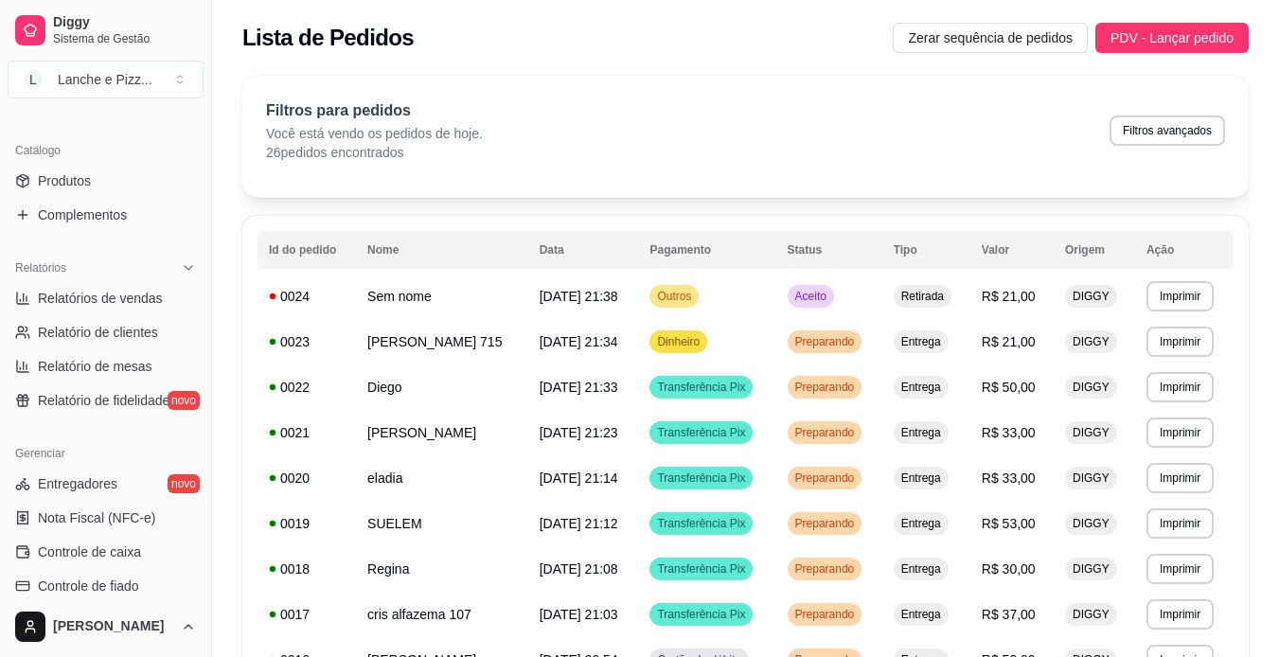
drag, startPoint x: 1262, startPoint y: 4, endPoint x: 1270, endPoint y: 51, distance: 48.1
click at [1270, 51] on div "Lista de Pedidos Zerar sequência de pedidos PDV - Lançar pedido" at bounding box center [745, 32] width 1067 height 64
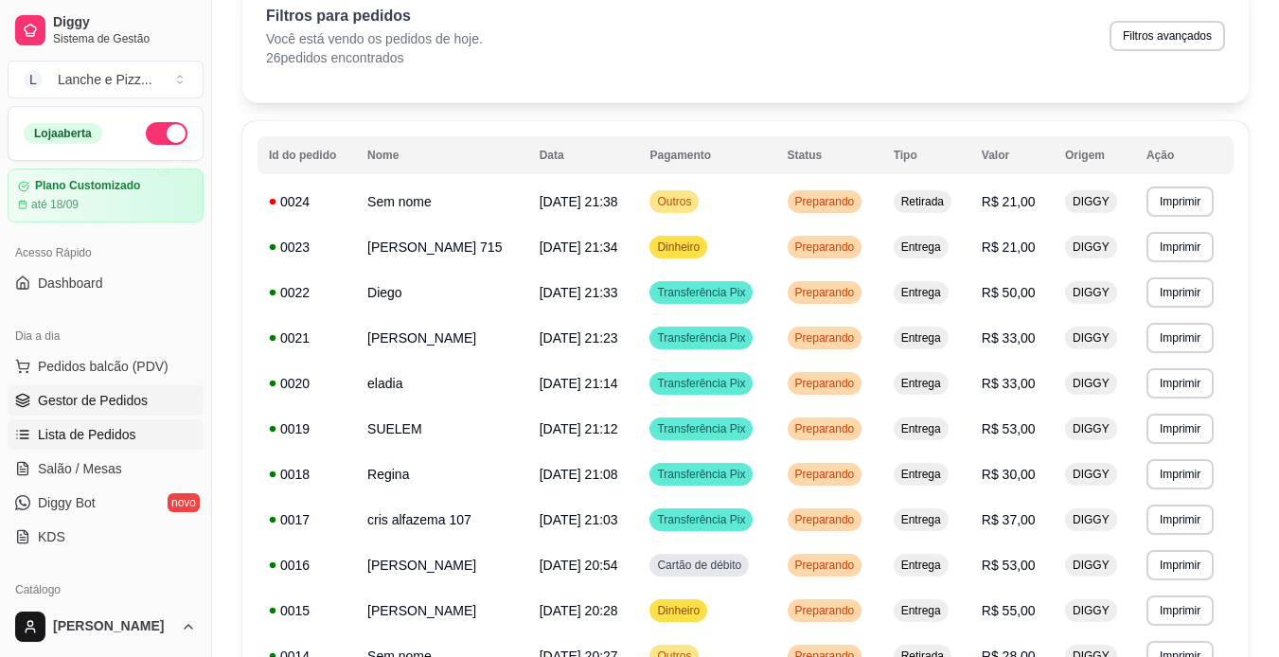
drag, startPoint x: 101, startPoint y: 402, endPoint x: 95, endPoint y: 393, distance: 11.6
click at [103, 402] on span "Gestor de Pedidos" at bounding box center [93, 400] width 110 height 19
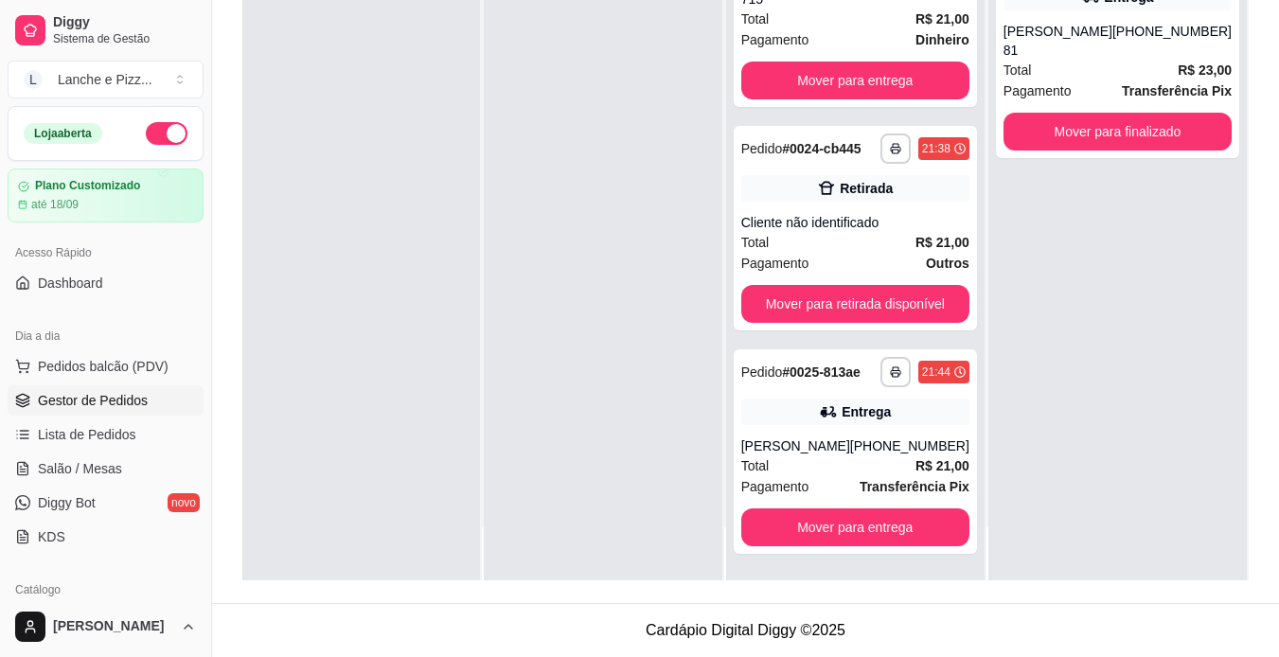
scroll to position [5004, 0]
click at [105, 430] on span "Lista de Pedidos" at bounding box center [87, 434] width 98 height 19
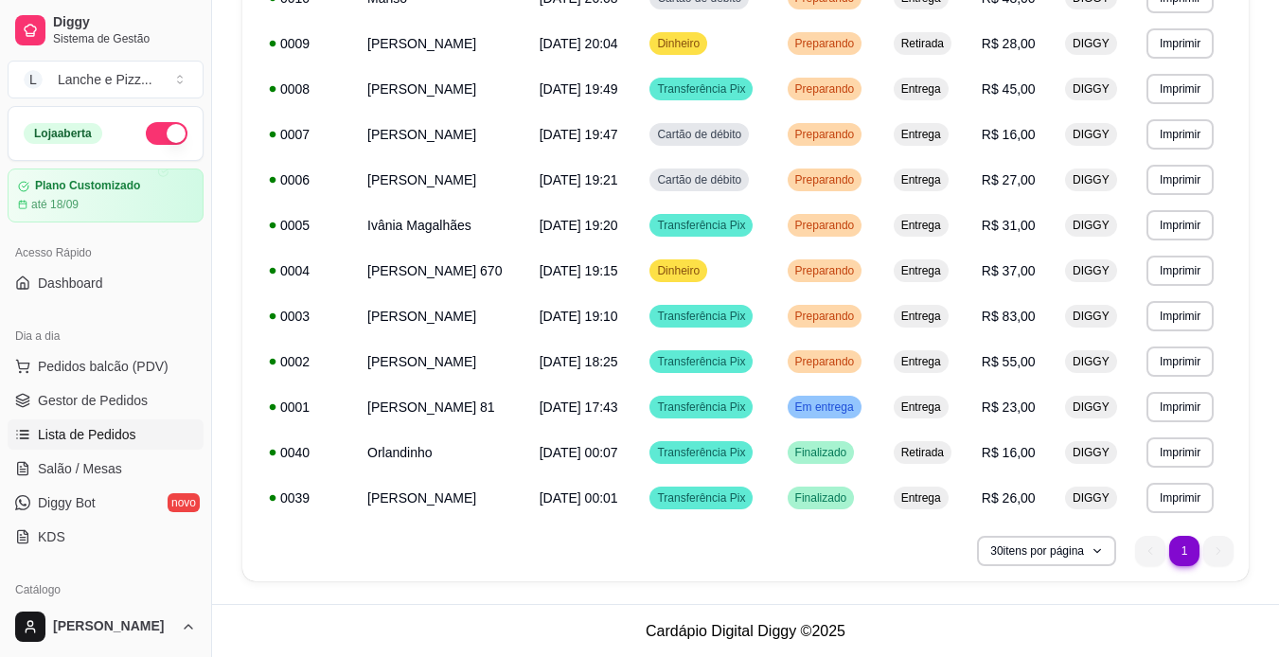
scroll to position [981, 0]
